Goal: Use online tool/utility: Utilize a website feature to perform a specific function

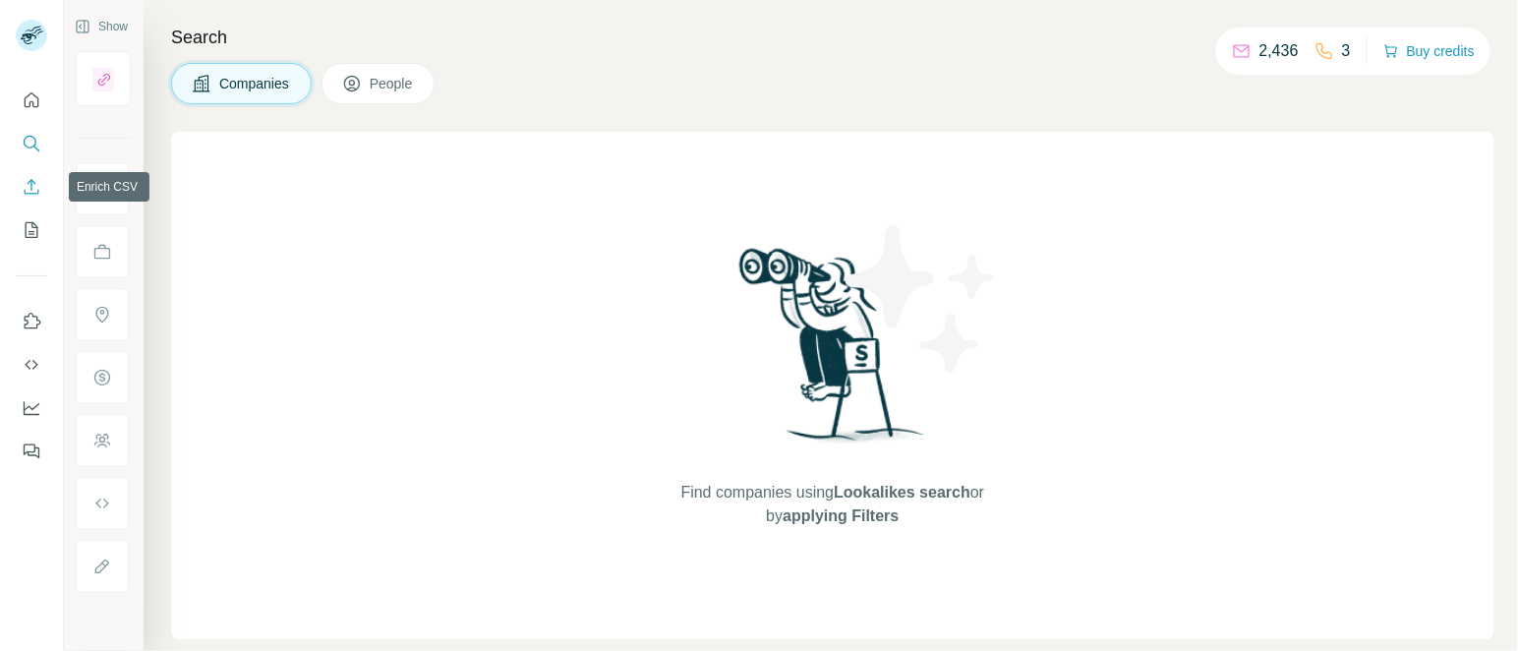
click at [23, 199] on button "Enrich CSV" at bounding box center [31, 186] width 31 height 35
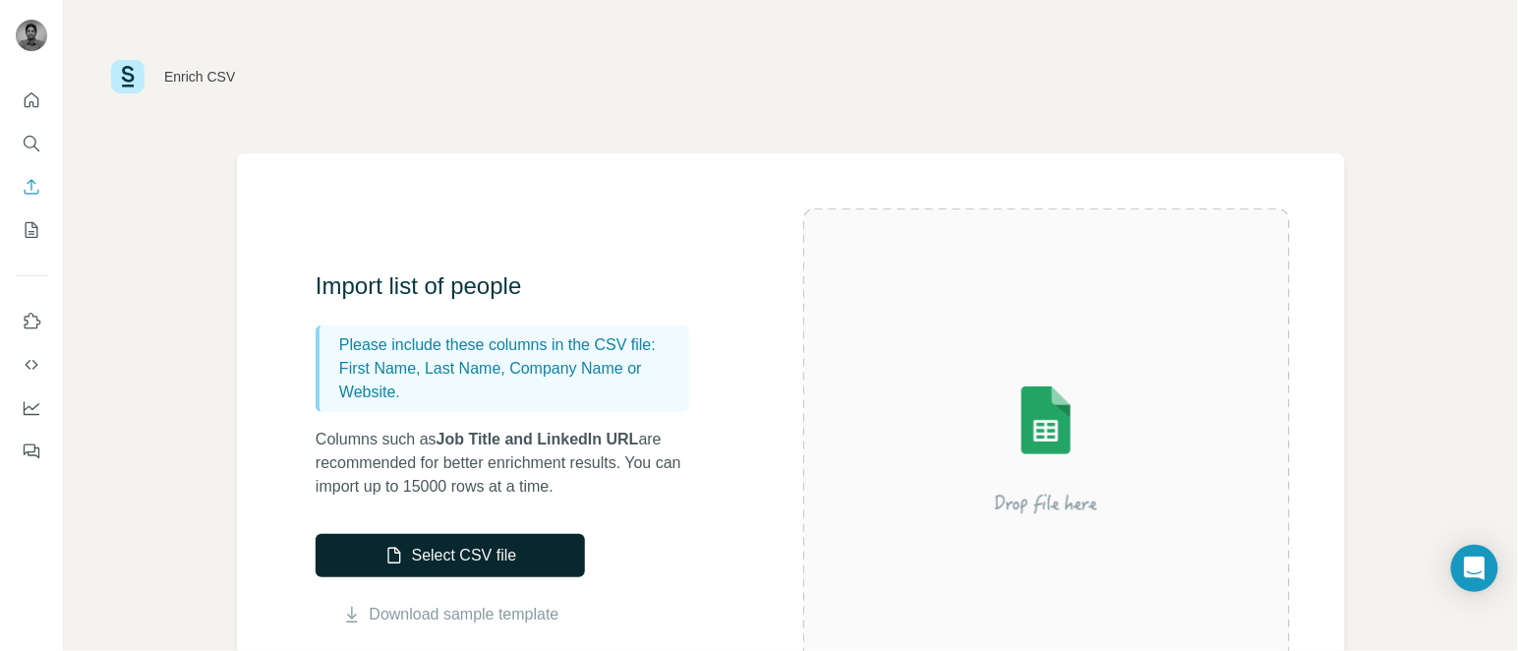
click at [451, 546] on button "Select CSV file" at bounding box center [450, 555] width 269 height 43
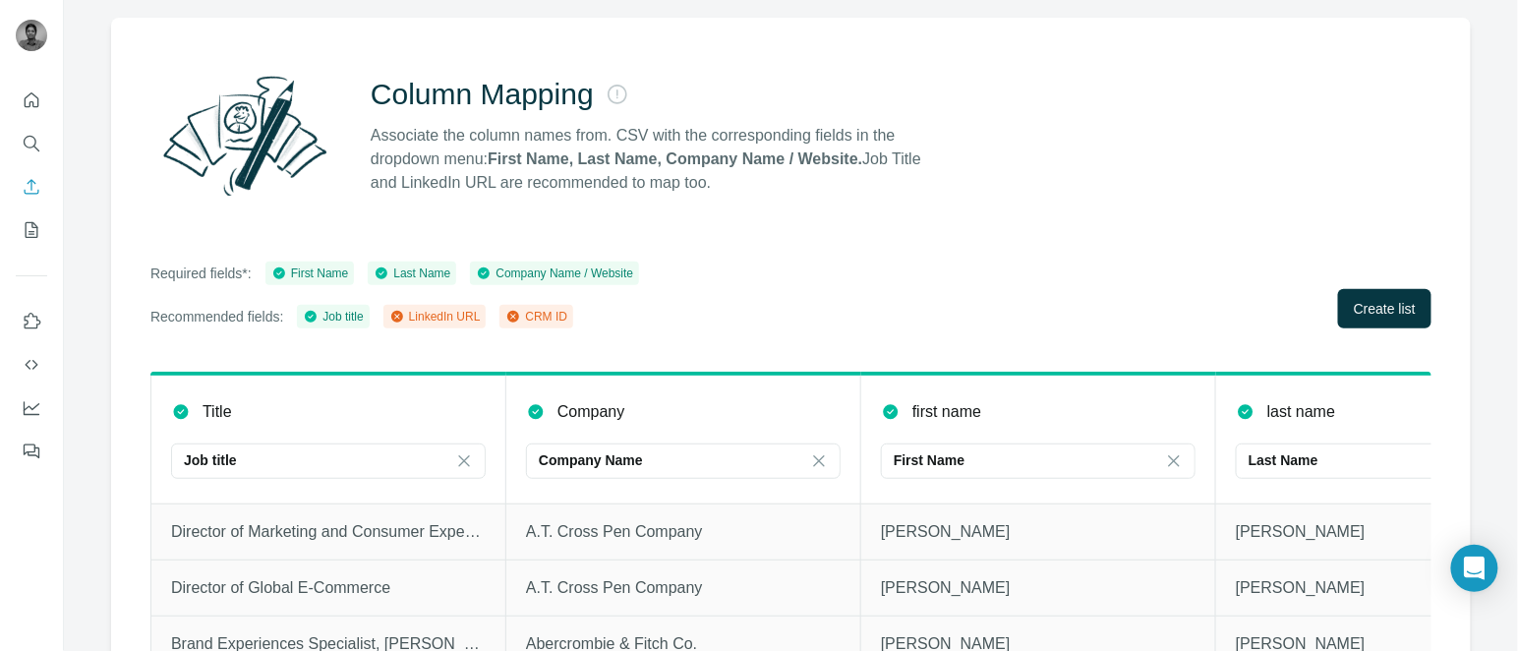
scroll to position [163, 0]
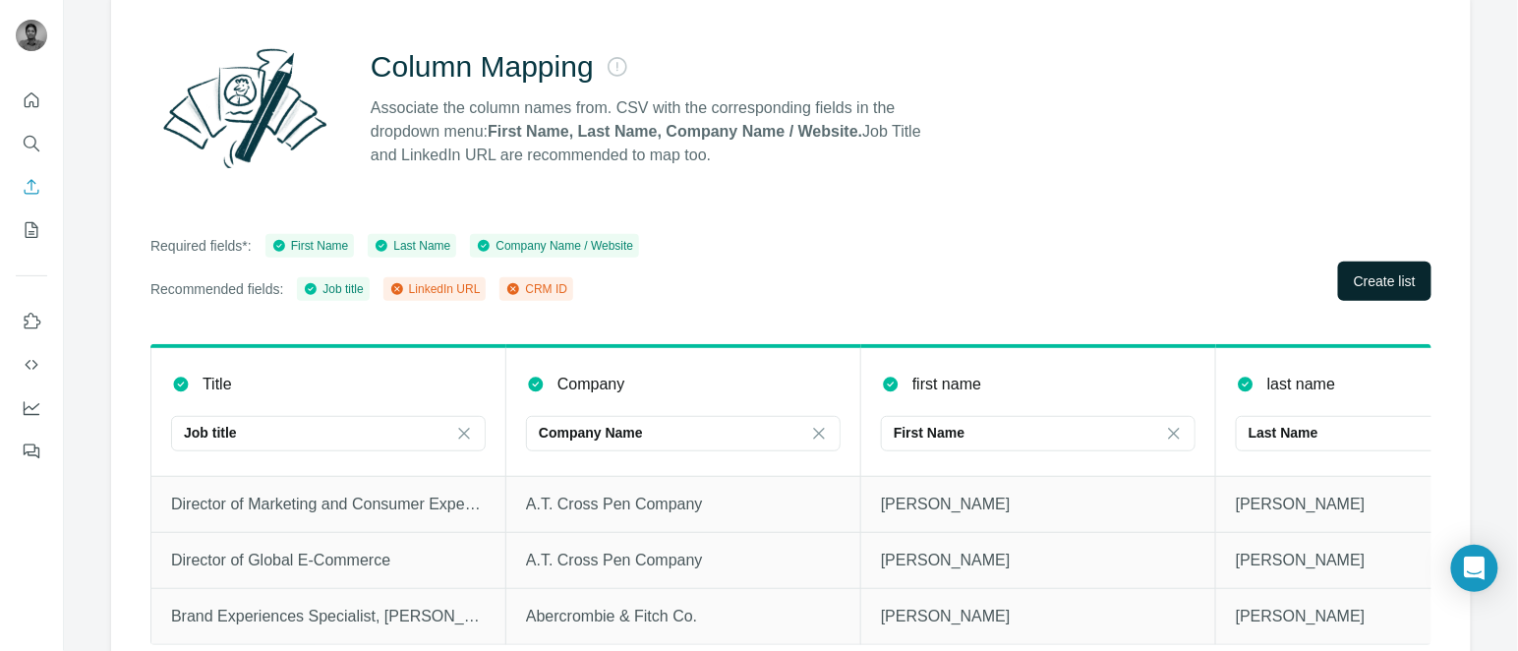
click at [1396, 265] on button "Create list" at bounding box center [1384, 281] width 93 height 39
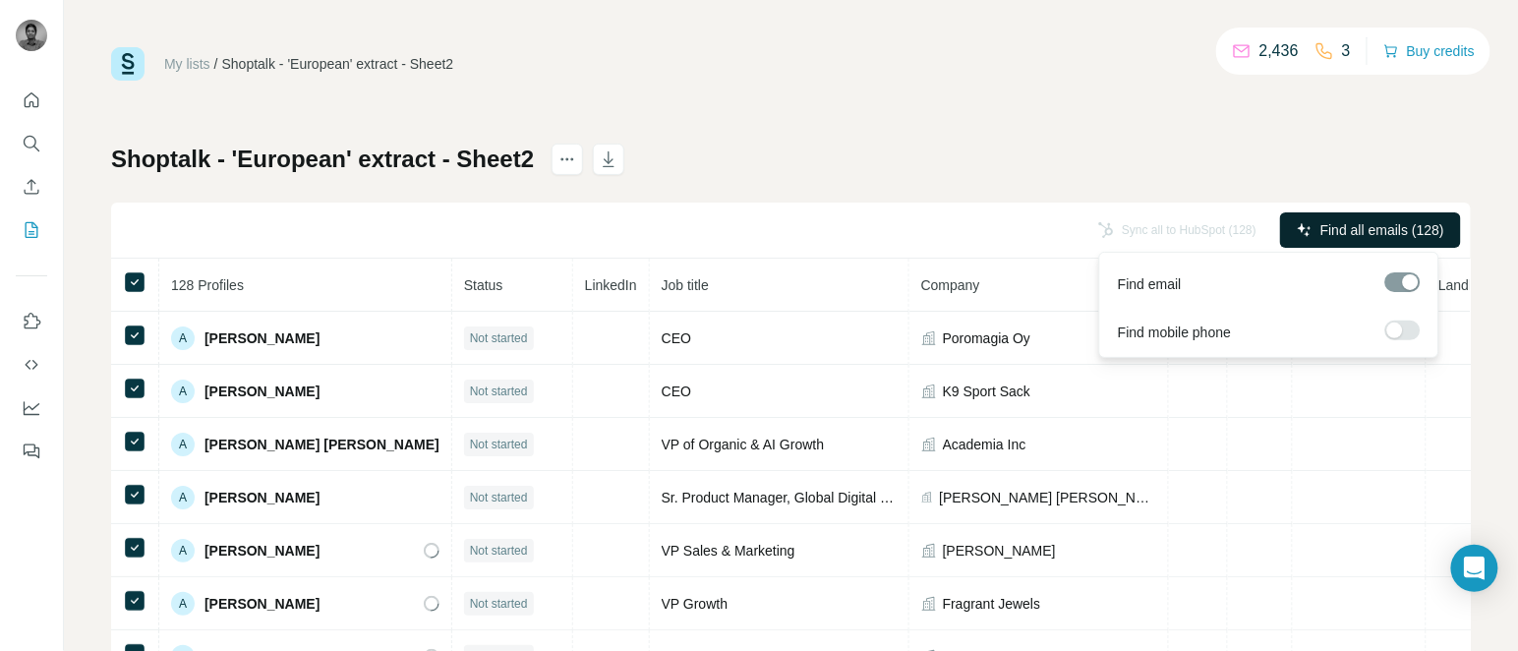
click at [1321, 226] on span "Find all emails (128)" at bounding box center [1383, 230] width 124 height 20
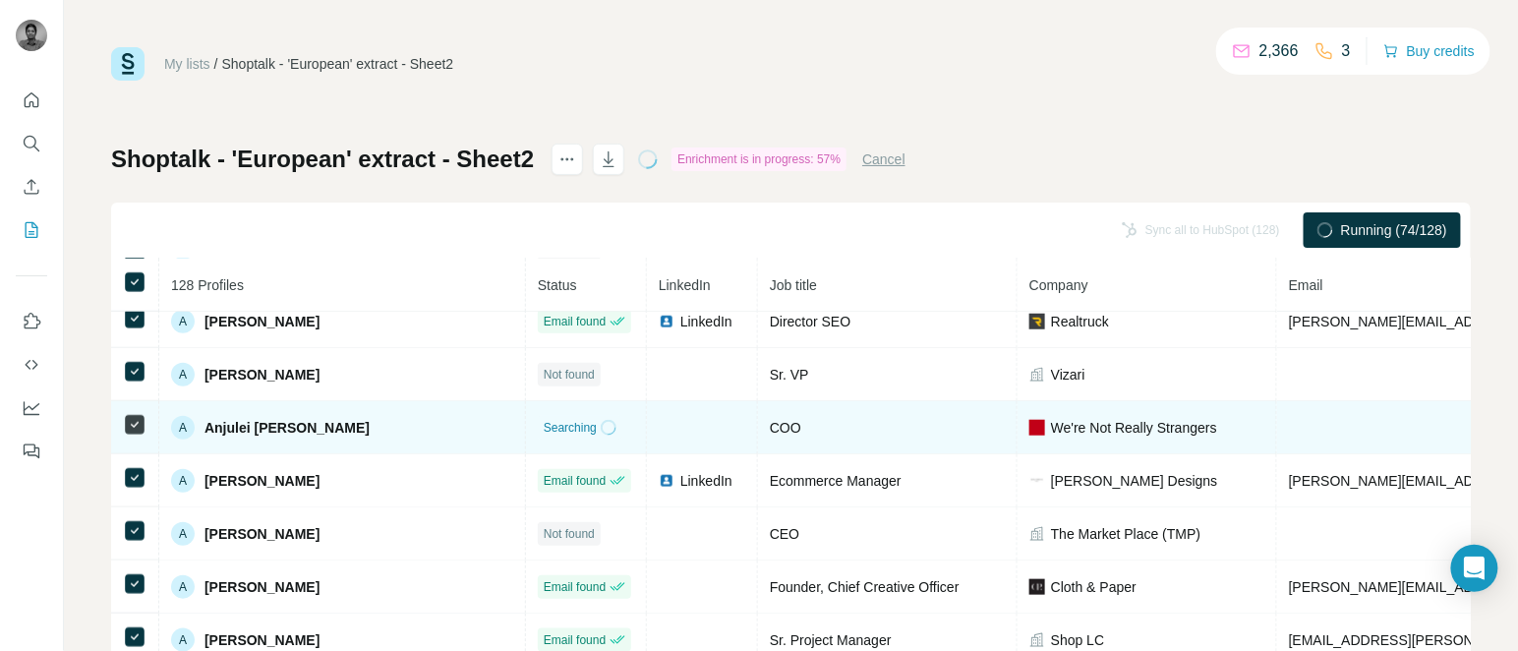
scroll to position [481, 0]
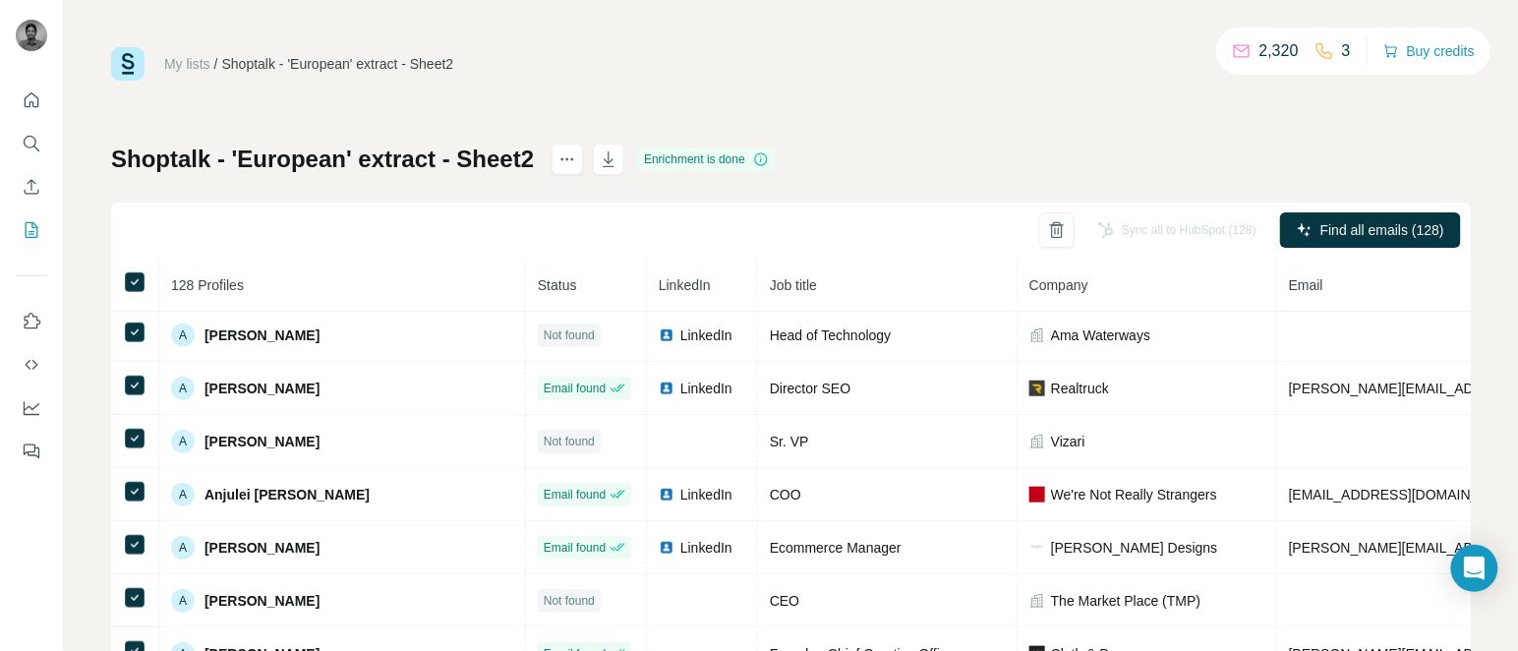
click at [615, 174] on div at bounding box center [608, 159] width 31 height 31
click at [614, 162] on icon "button" at bounding box center [609, 161] width 10 height 6
